Goal: Find specific page/section: Find specific page/section

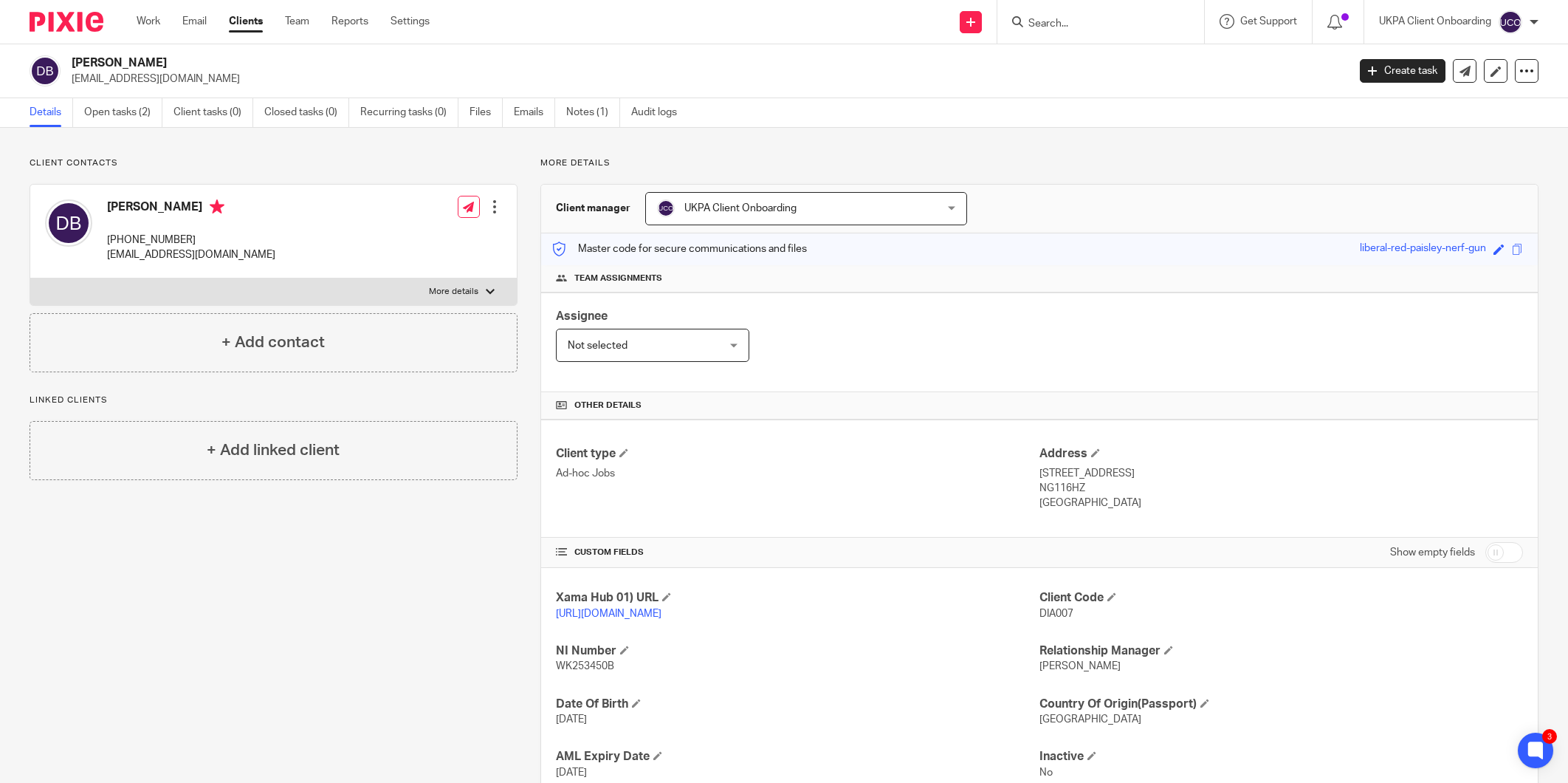
click at [1035, 33] on div at bounding box center [1101, 22] width 207 height 44
click at [1043, 23] on input "Search" at bounding box center [1094, 24] width 133 height 14
paste input "LIMA TANGO LTD"
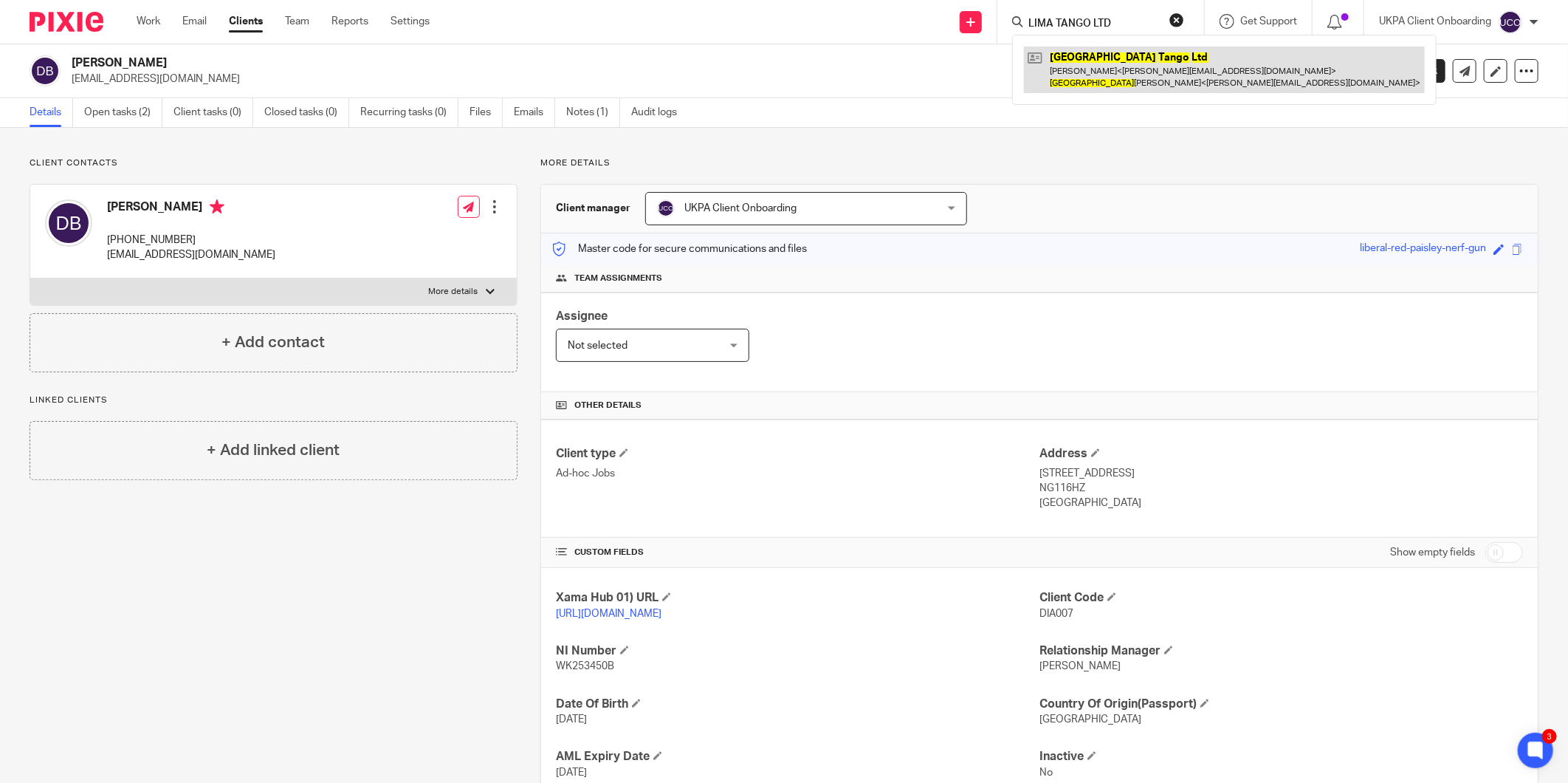
type input "LIMA TANGO LTD"
drag, startPoint x: 1100, startPoint y: 70, endPoint x: 1072, endPoint y: 68, distance: 28.1
click at [1072, 68] on link at bounding box center [1225, 69] width 401 height 45
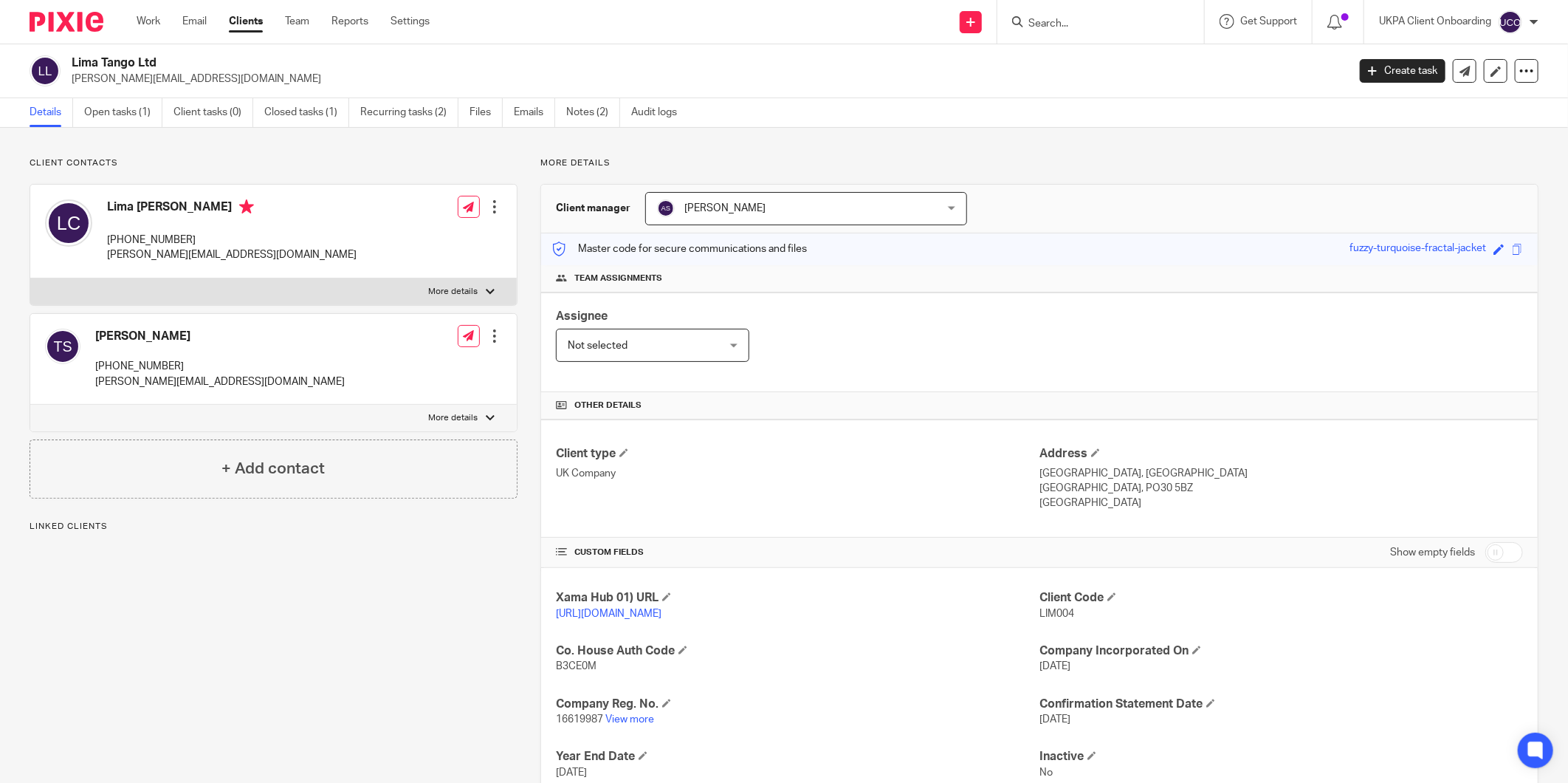
click at [1060, 19] on input "Search" at bounding box center [1094, 24] width 133 height 14
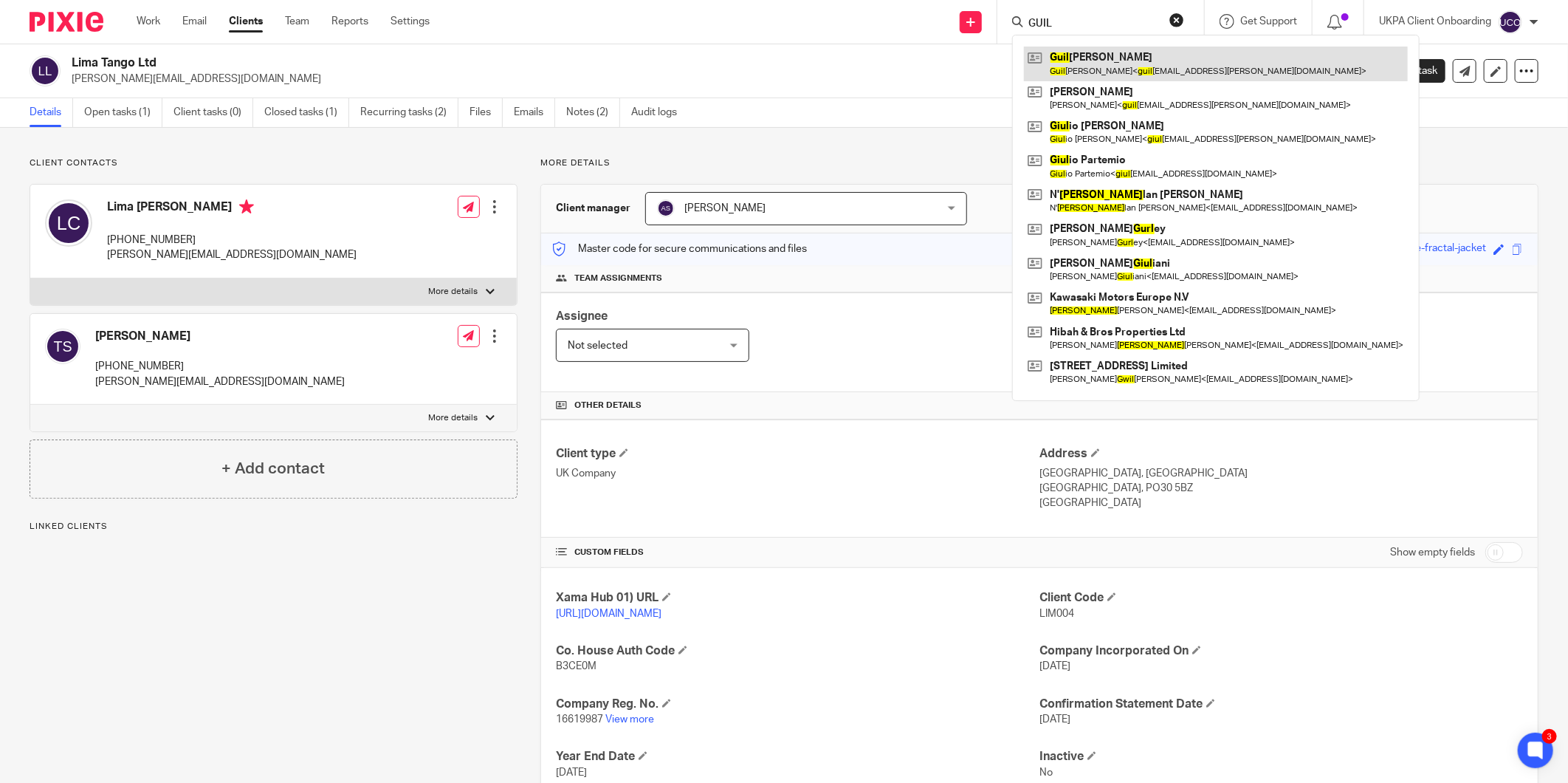
type input "GUIL"
